Goal: Transaction & Acquisition: Purchase product/service

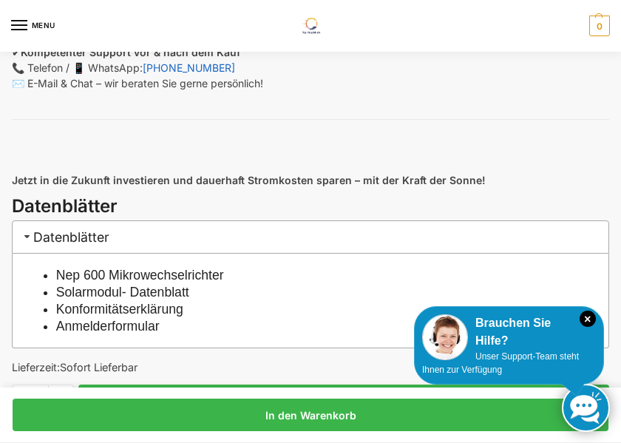
scroll to position [1647, 0]
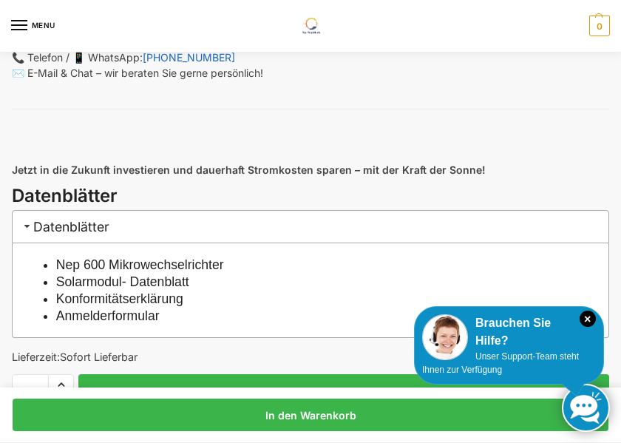
click at [186, 289] on link "Solarmodul- Datenblatt" at bounding box center [122, 281] width 133 height 15
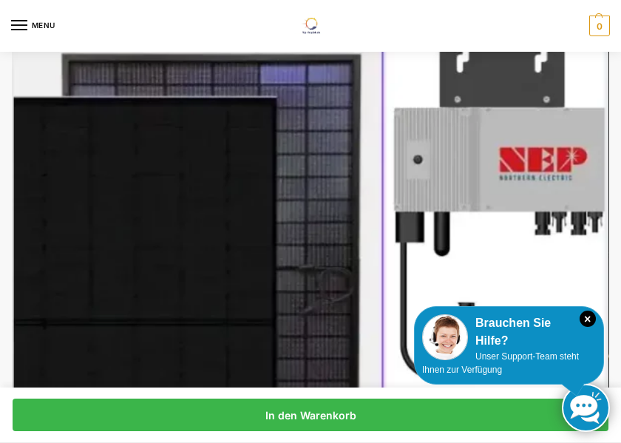
scroll to position [0, 0]
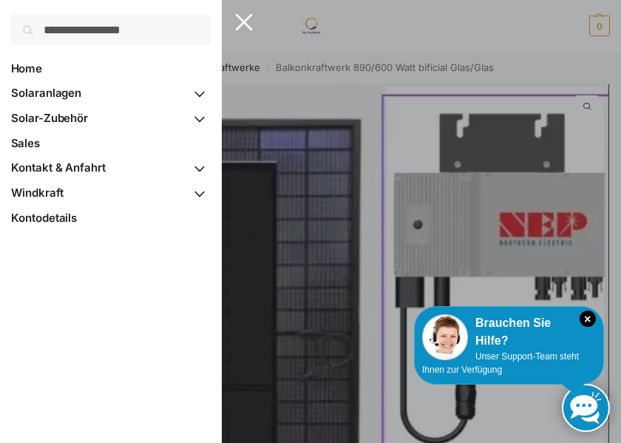
click at [201, 122] on span "Primary Navigation" at bounding box center [199, 119] width 22 height 26
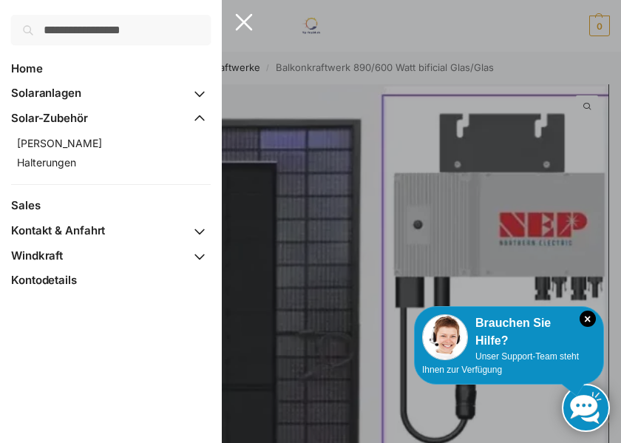
click at [72, 167] on span "Halterungen" at bounding box center [46, 162] width 59 height 13
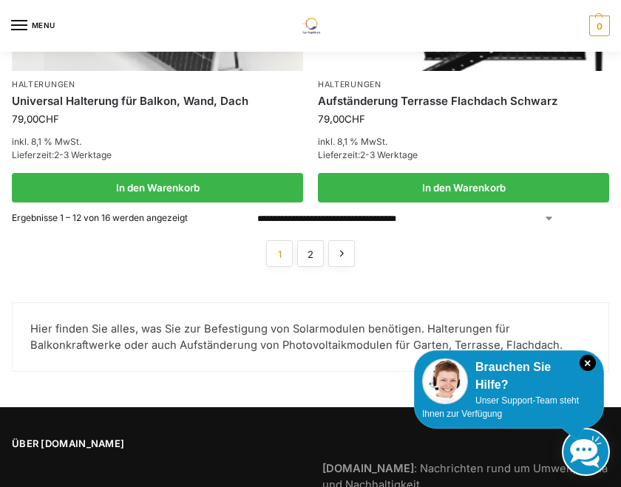
scroll to position [2884, 0]
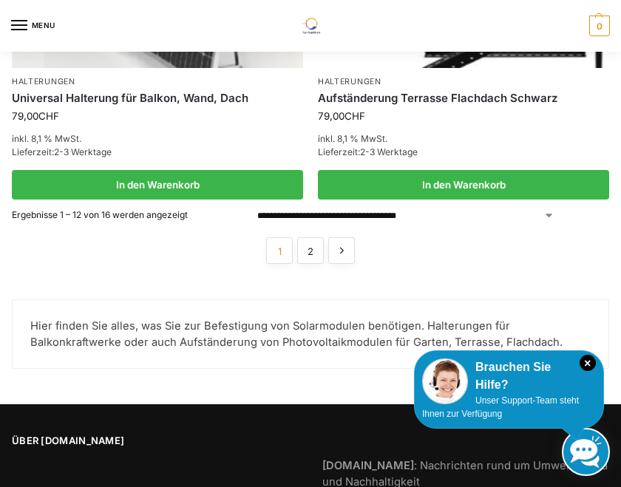
click at [350, 237] on link "→" at bounding box center [341, 250] width 27 height 27
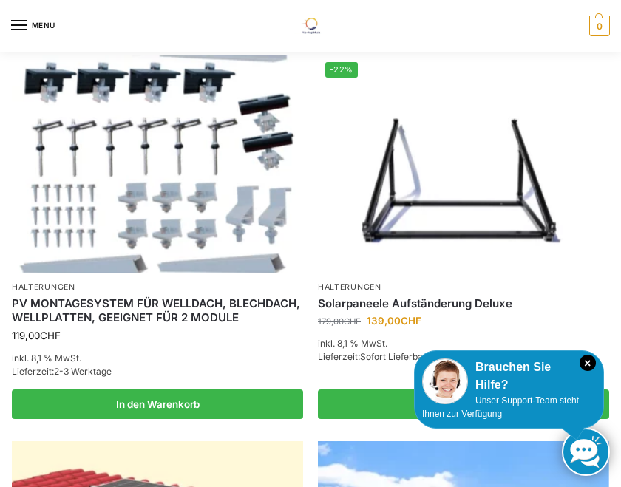
scroll to position [791, 0]
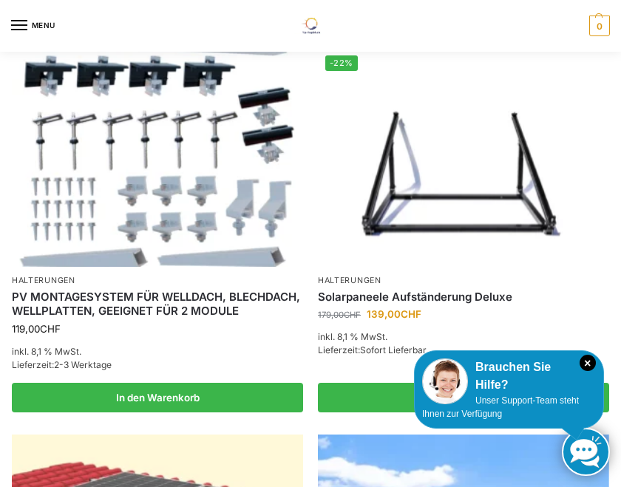
click at [471, 297] on link "Solarpaneele Aufständerung Deluxe" at bounding box center [463, 297] width 291 height 15
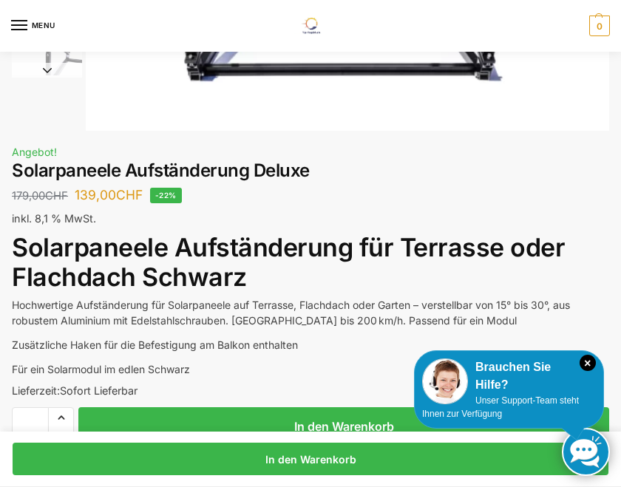
scroll to position [311, 0]
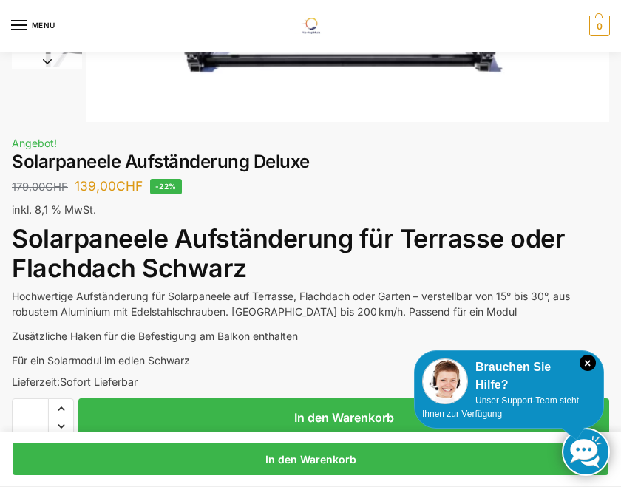
click at [363, 416] on button "In den Warenkorb" at bounding box center [343, 417] width 530 height 38
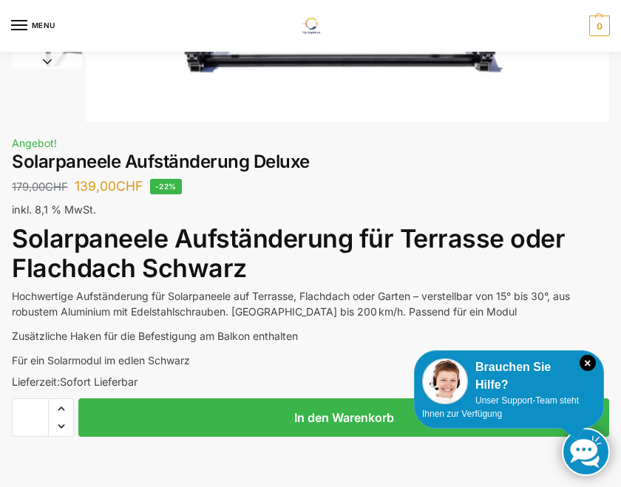
scroll to position [52, 0]
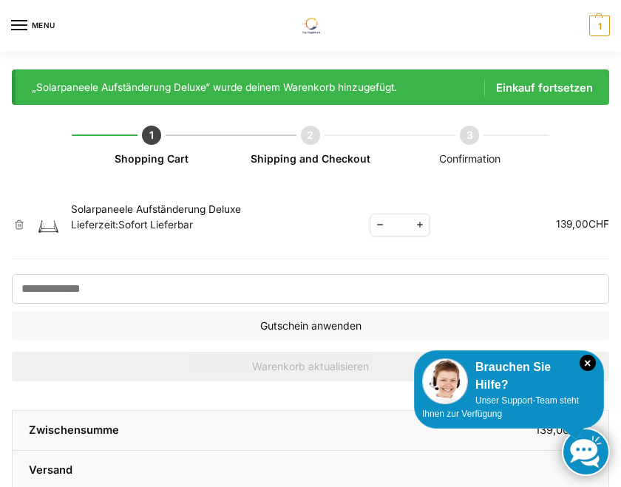
click at [428, 228] on span "Increase quantity" at bounding box center [419, 225] width 19 height 18
click at [426, 224] on span "Increase quantity" at bounding box center [419, 225] width 19 height 18
click at [381, 221] on span "Reduce quantity" at bounding box center [379, 225] width 19 height 18
type input "*"
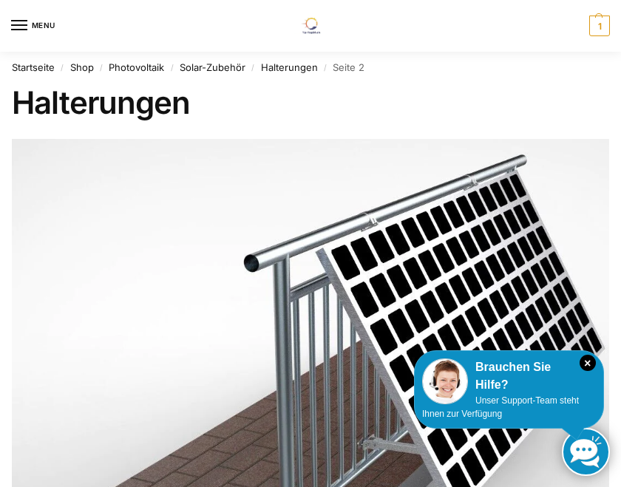
scroll to position [868, 0]
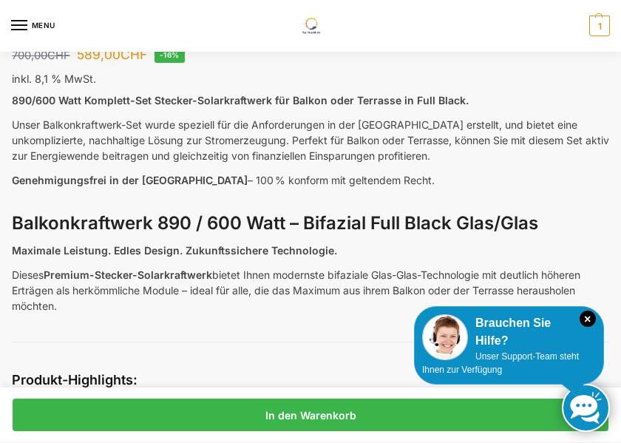
scroll to position [742, 0]
click at [344, 431] on link "In den Warenkorb" at bounding box center [310, 414] width 595 height 33
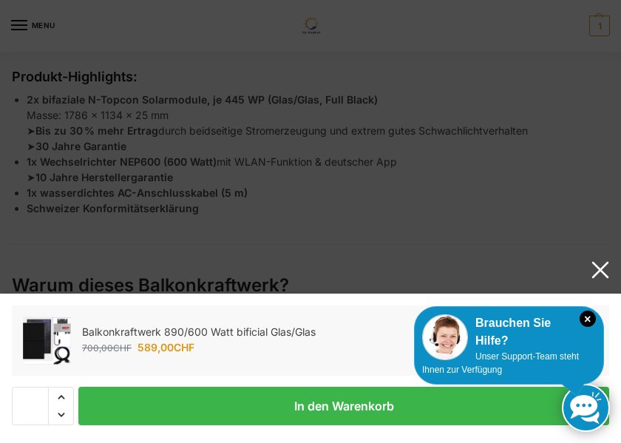
scroll to position [1050, 0]
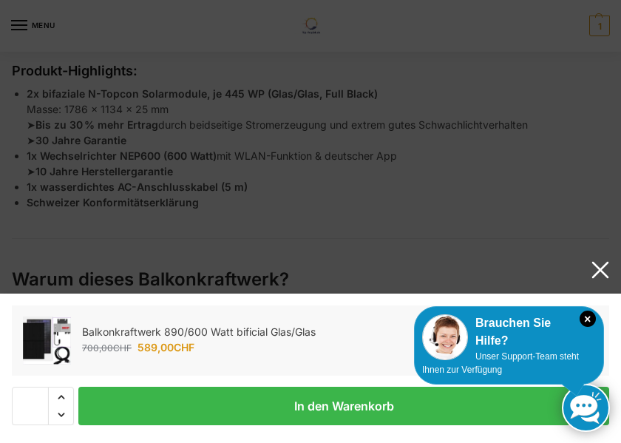
click at [365, 425] on button "In den Warenkorb" at bounding box center [343, 405] width 530 height 38
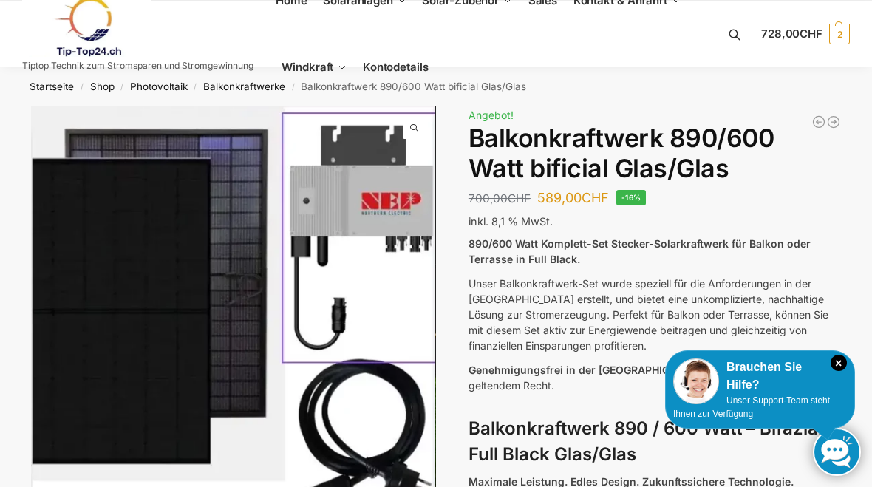
click at [841, 36] on span "2" at bounding box center [839, 34] width 21 height 21
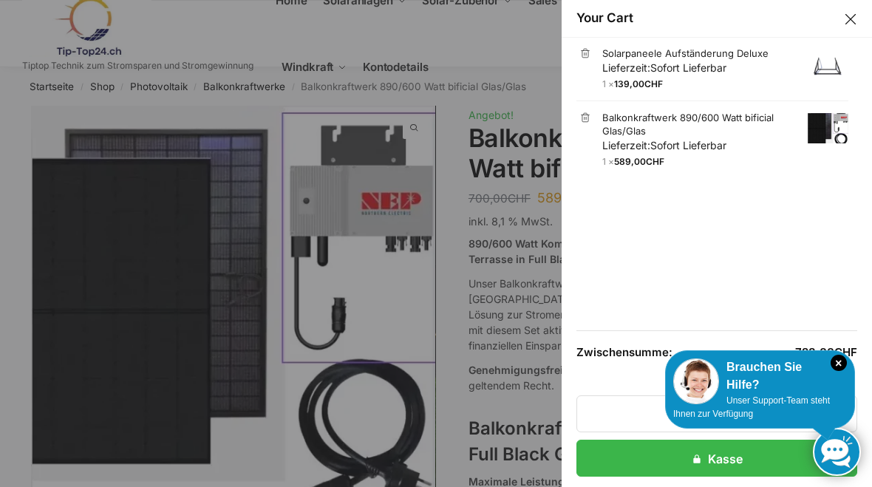
click at [660, 62] on span "Sofort Lieferbar" at bounding box center [688, 67] width 76 height 13
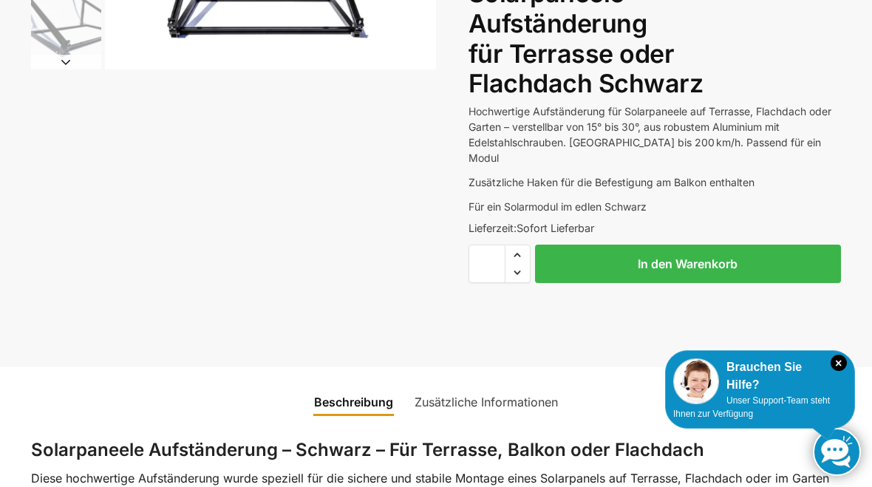
scroll to position [300, 0]
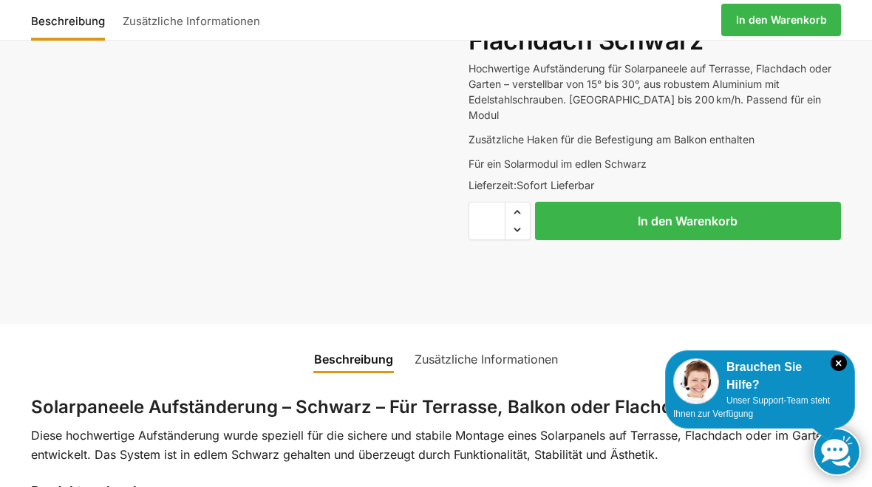
click at [520, 220] on span "Reduce quantity" at bounding box center [517, 229] width 24 height 19
click at [525, 202] on span "Increase quantity" at bounding box center [517, 211] width 24 height 19
type input "*"
click at [716, 202] on button "In den Warenkorb" at bounding box center [688, 221] width 306 height 38
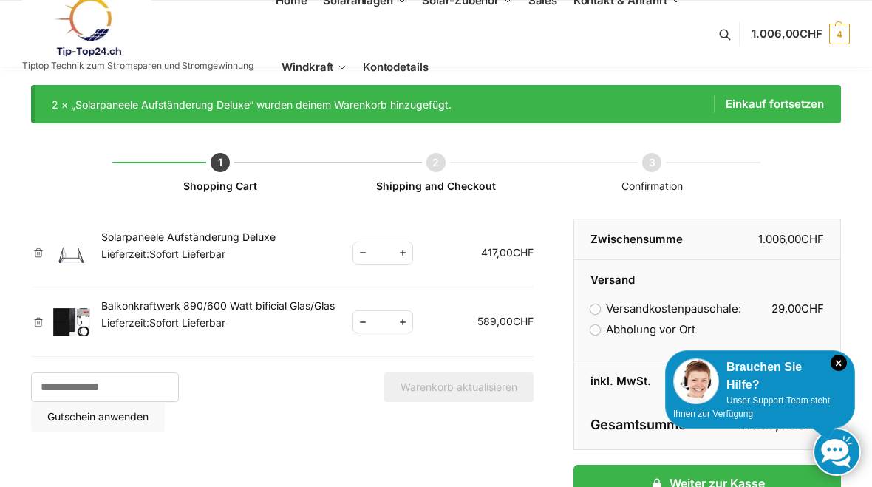
click at [366, 254] on span "Reduce quantity" at bounding box center [362, 253] width 19 height 18
type input "*"
click at [477, 386] on button "Warenkorb aktualisieren" at bounding box center [458, 387] width 149 height 30
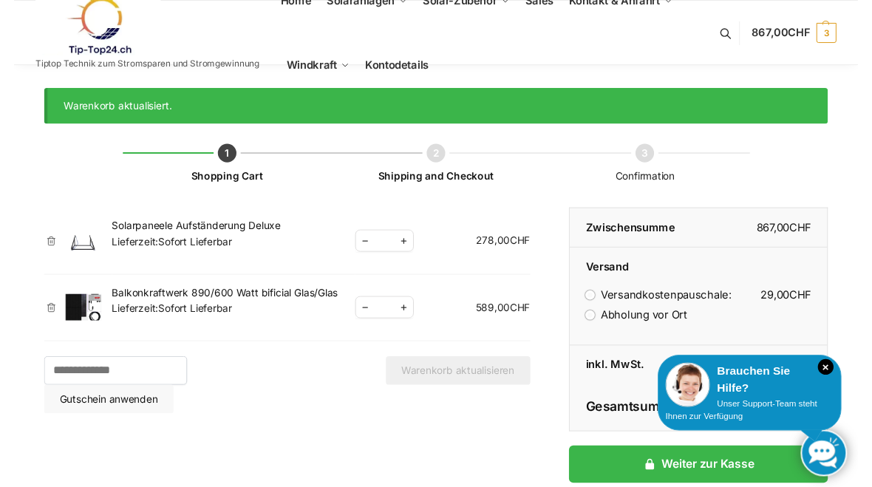
scroll to position [16, 0]
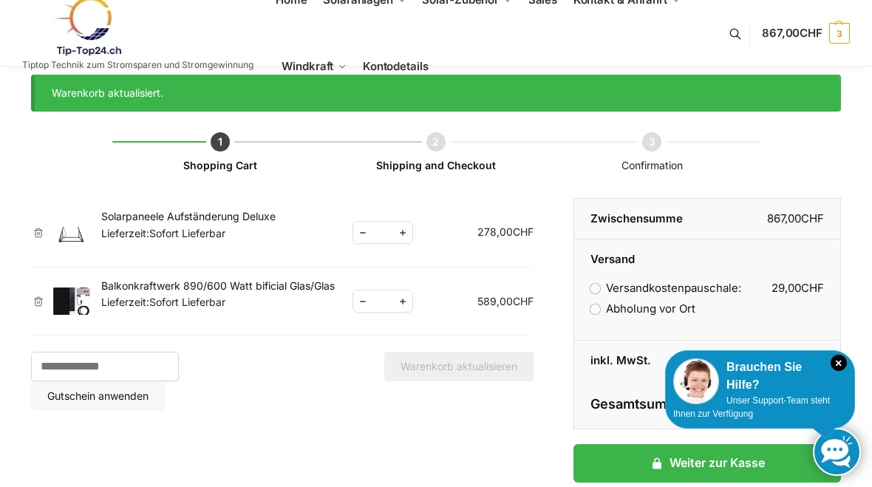
click at [643, 174] on div "Warenkorb aktualisiert. Shopping Cart Shipping and Checkout Confirmation Artike…" at bounding box center [436, 334] width 810 height 566
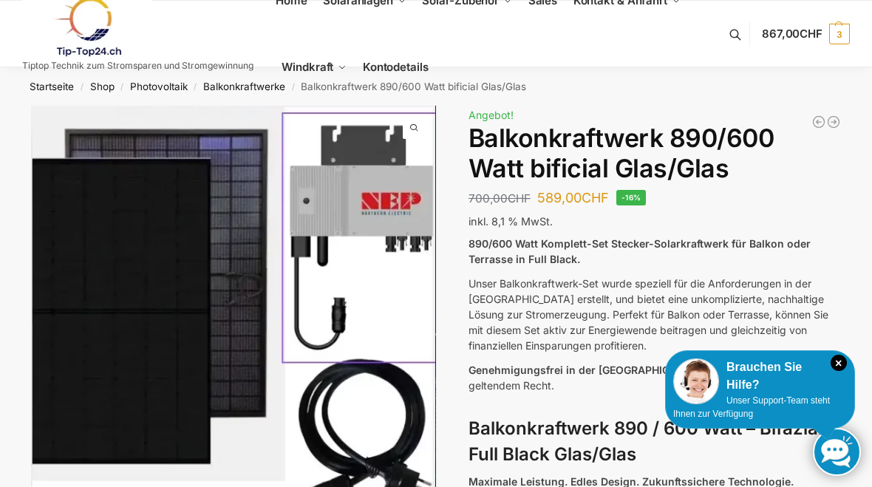
click at [844, 30] on span "3" at bounding box center [839, 34] width 21 height 21
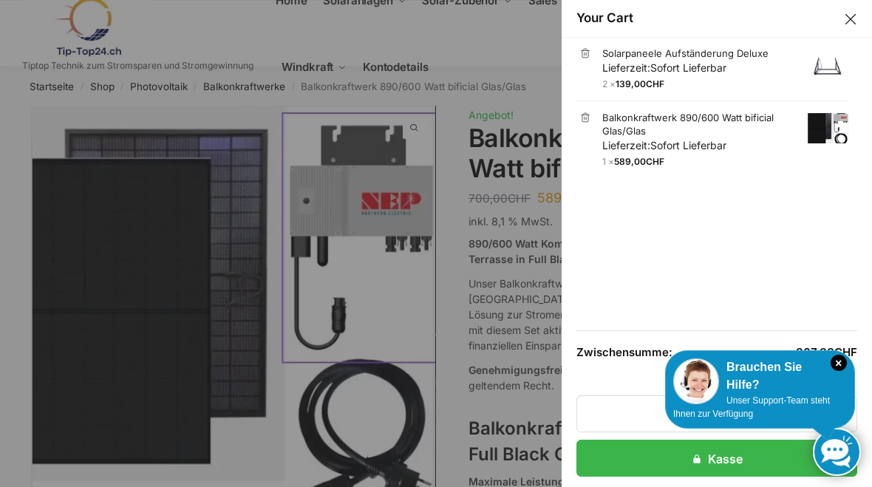
click at [854, 18] on button "Close drawer" at bounding box center [850, 19] width 19 height 19
